Goal: Navigation & Orientation: Find specific page/section

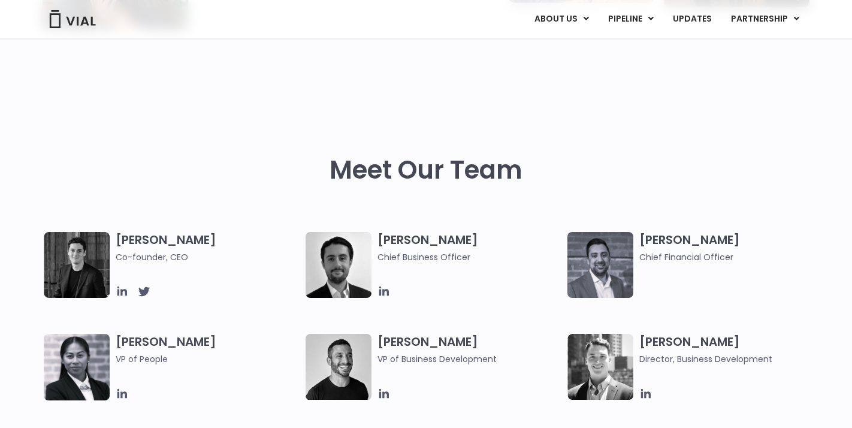
scroll to position [482, 0]
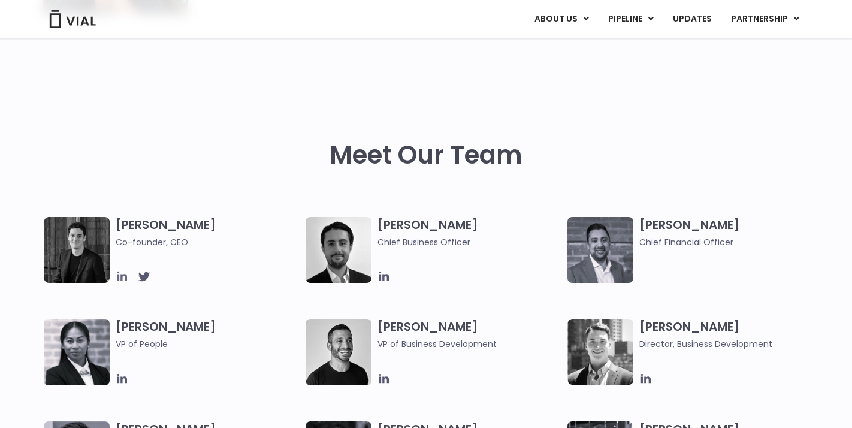
click at [122, 277] on icon at bounding box center [122, 276] width 10 height 10
click at [170, 224] on h3 "Simon Burns Co-founder, CEO" at bounding box center [208, 233] width 184 height 32
click at [73, 255] on img at bounding box center [77, 250] width 66 height 66
click at [382, 276] on icon at bounding box center [384, 276] width 13 height 13
click at [122, 276] on icon at bounding box center [122, 276] width 10 height 10
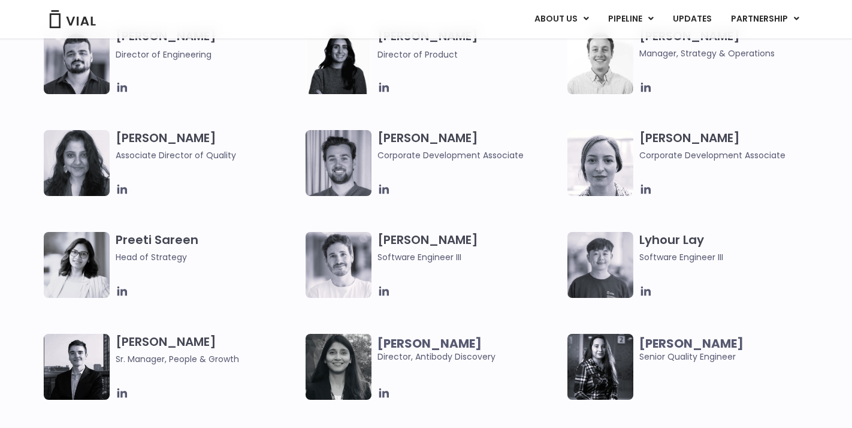
scroll to position [1603, 0]
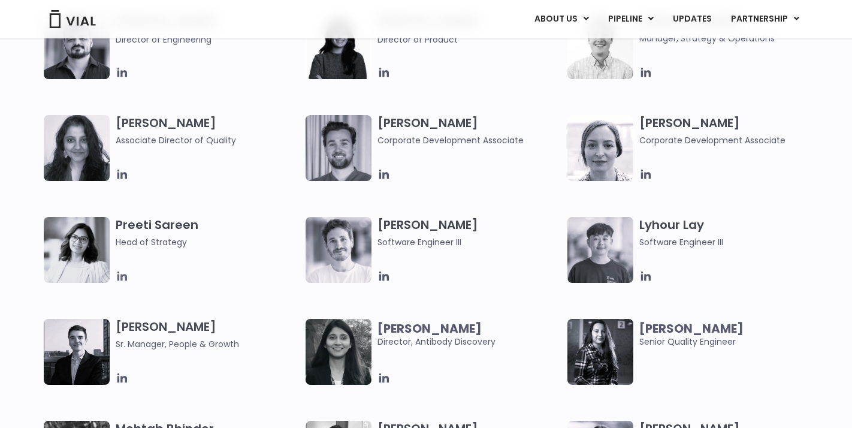
click at [122, 276] on icon at bounding box center [122, 276] width 10 height 10
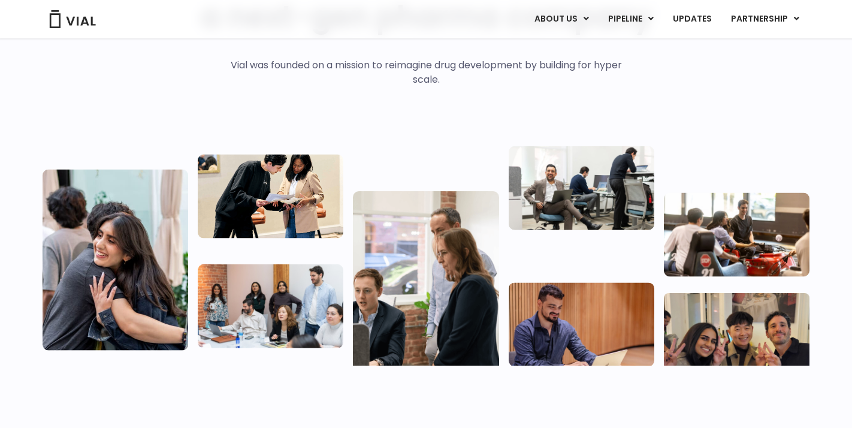
scroll to position [0, 0]
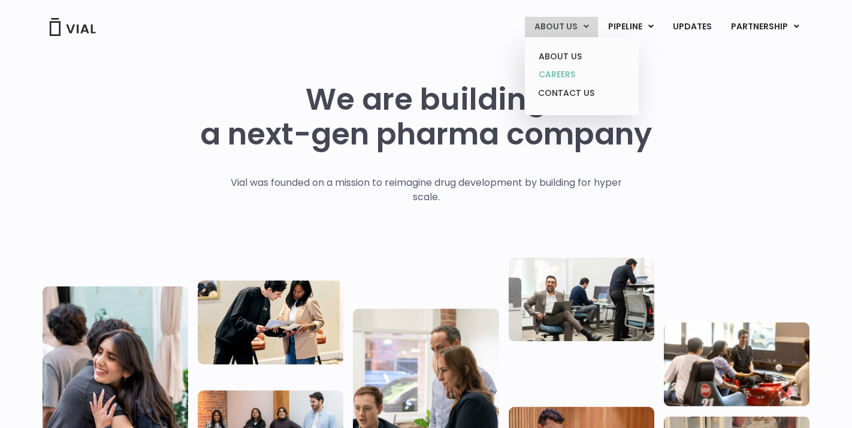
click at [571, 79] on link "CAREERS" at bounding box center [581, 74] width 105 height 19
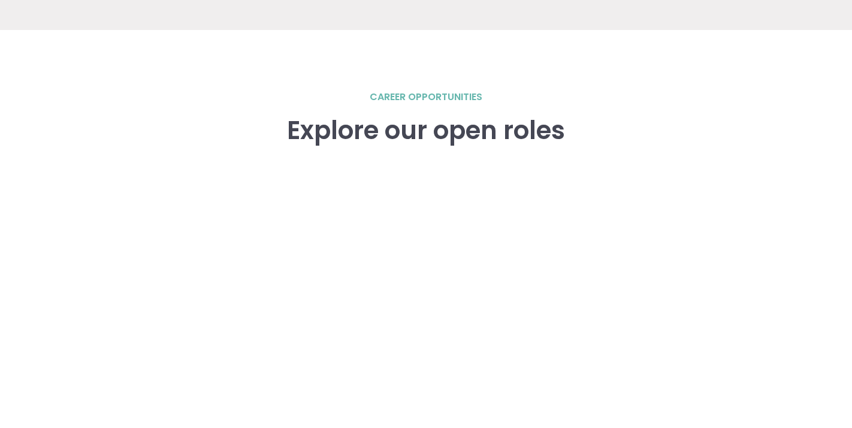
scroll to position [1754, 0]
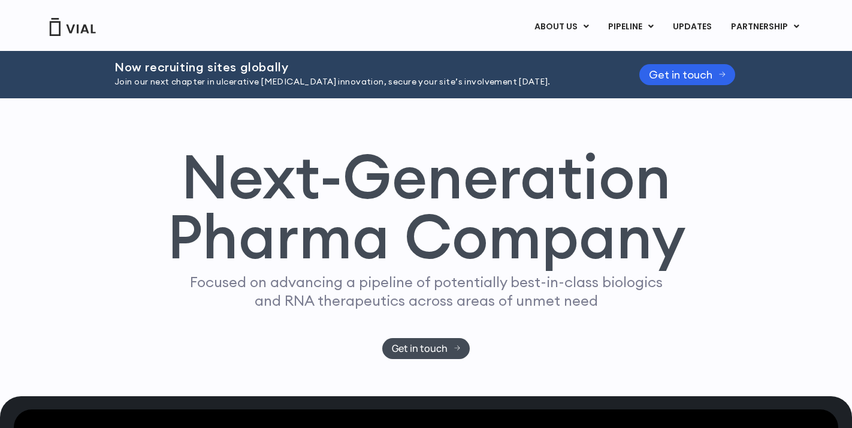
click at [642, 31] on link "PIPELINE" at bounding box center [631, 27] width 64 height 20
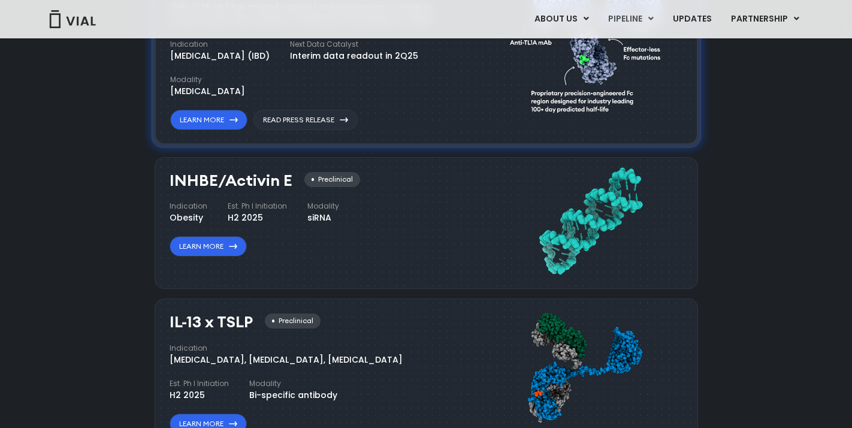
scroll to position [969, 0]
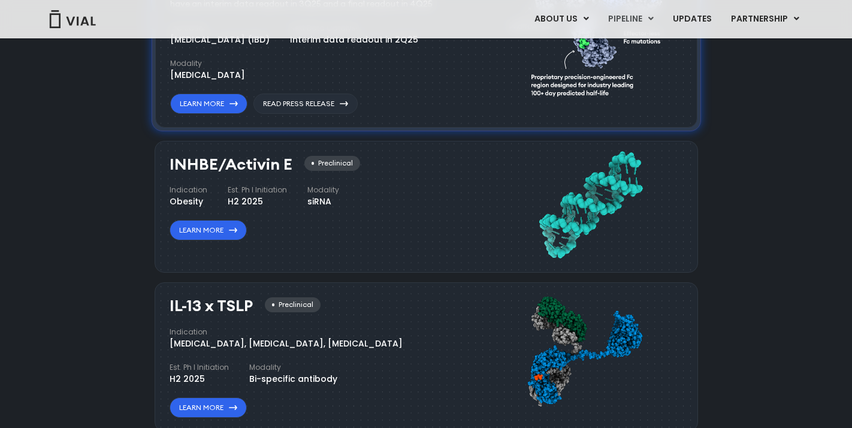
drag, startPoint x: 170, startPoint y: 158, endPoint x: 287, endPoint y: 156, distance: 116.9
click at [287, 156] on h3 "INHBE/Activin E" at bounding box center [231, 164] width 123 height 17
copy h3 "INHBE/Activin E"
drag, startPoint x: 851, startPoint y: 135, endPoint x: 853, endPoint y: 155, distance: 20.5
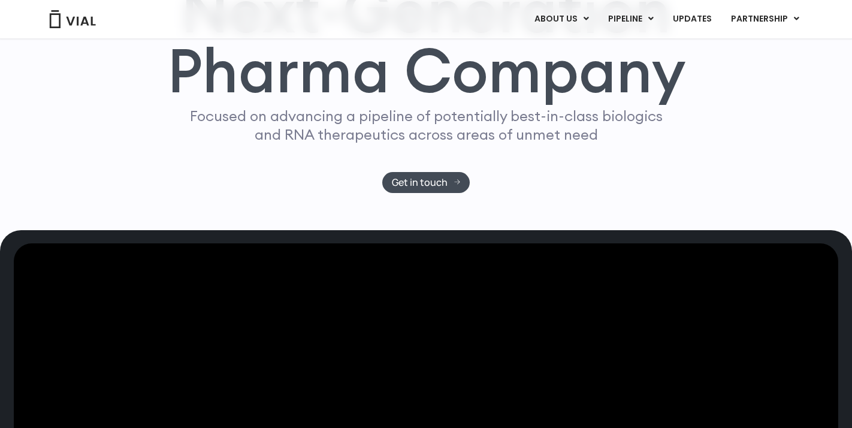
scroll to position [161, 0]
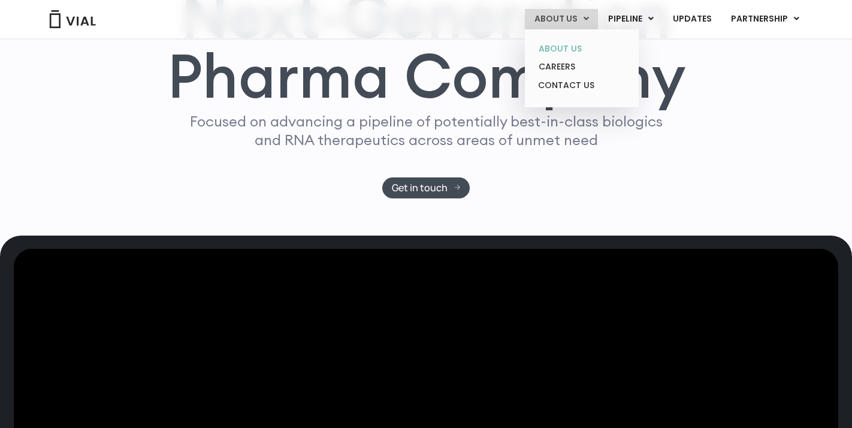
click at [573, 52] on link "ABOUT US" at bounding box center [581, 49] width 105 height 19
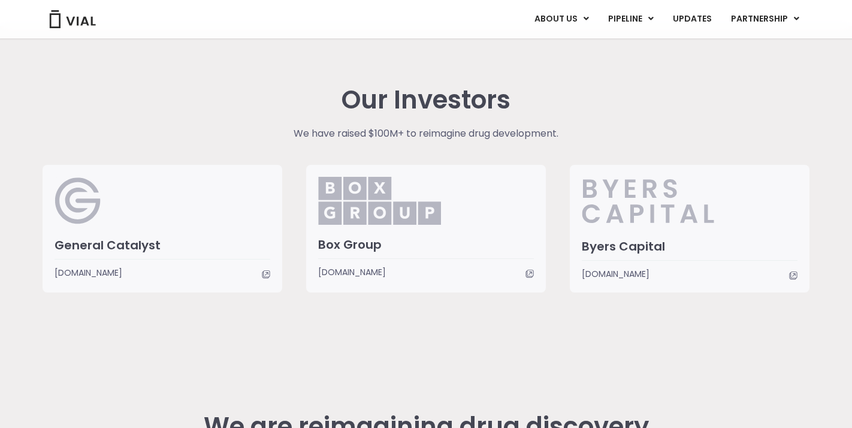
scroll to position [2842, 0]
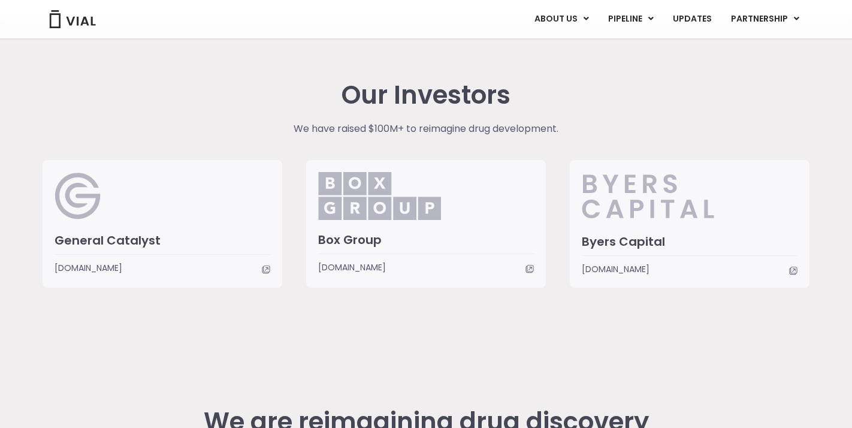
click at [415, 265] on span "[DOMAIN_NAME]" at bounding box center [426, 267] width 216 height 13
click at [644, 264] on span "[DOMAIN_NAME]" at bounding box center [616, 268] width 68 height 13
click at [168, 274] on div "General Catalyst www.generalcatalyst.com" at bounding box center [163, 224] width 240 height 128
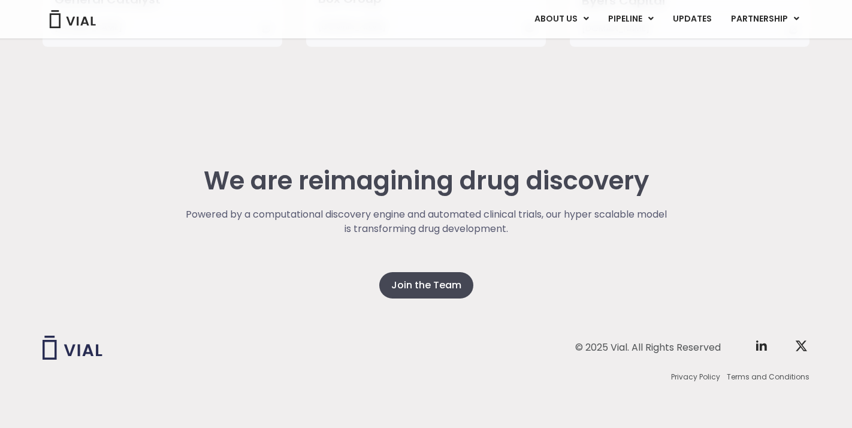
scroll to position [2365, 0]
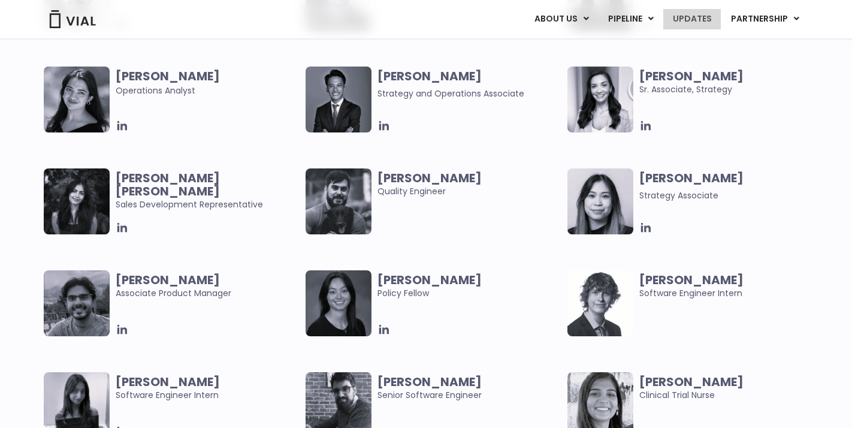
click at [702, 15] on link "UPDATES" at bounding box center [692, 19] width 58 height 20
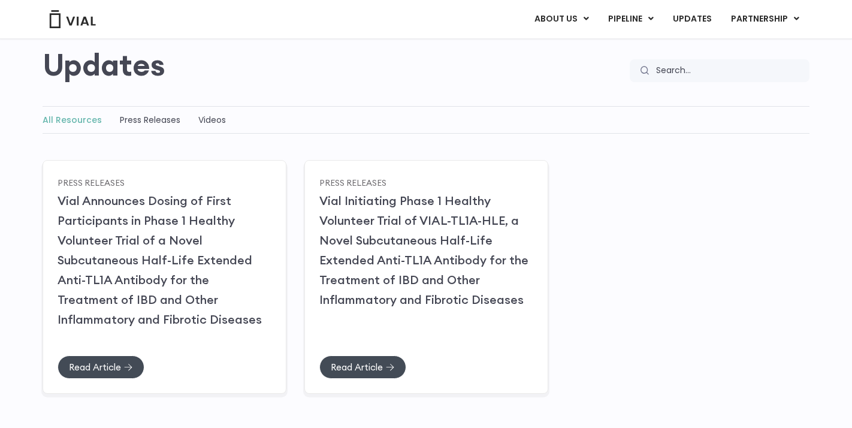
scroll to position [116, 0]
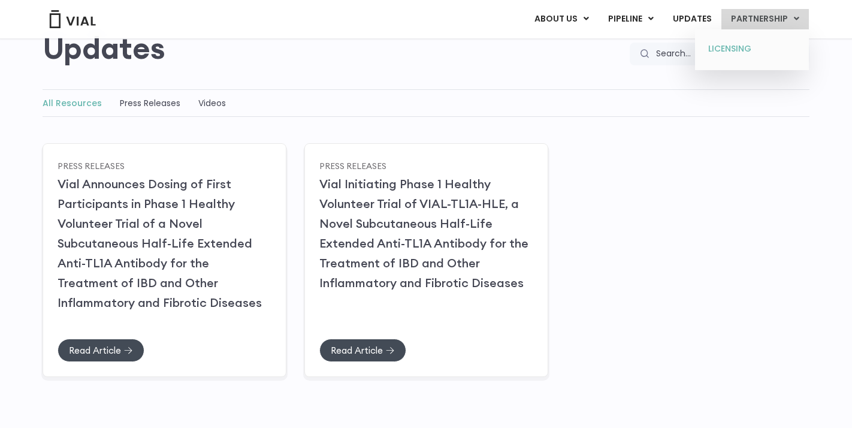
click at [735, 52] on link "LICENSING" at bounding box center [751, 49] width 105 height 19
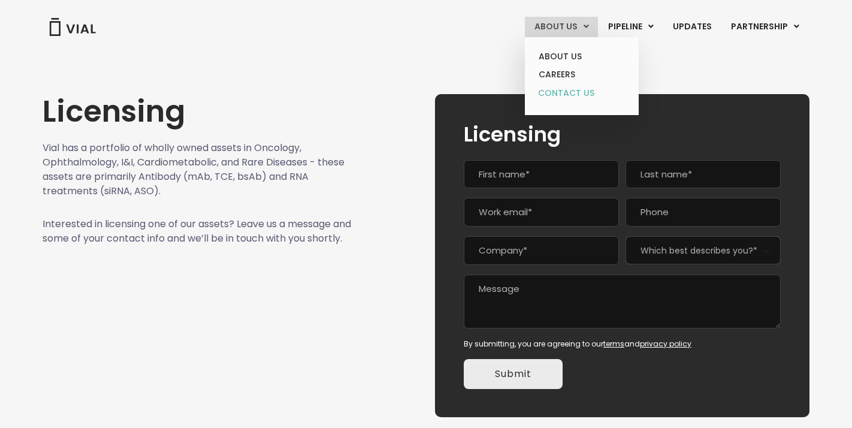
click at [574, 90] on link "CONTACT US" at bounding box center [581, 93] width 105 height 19
